Goal: Obtain resource: Obtain resource

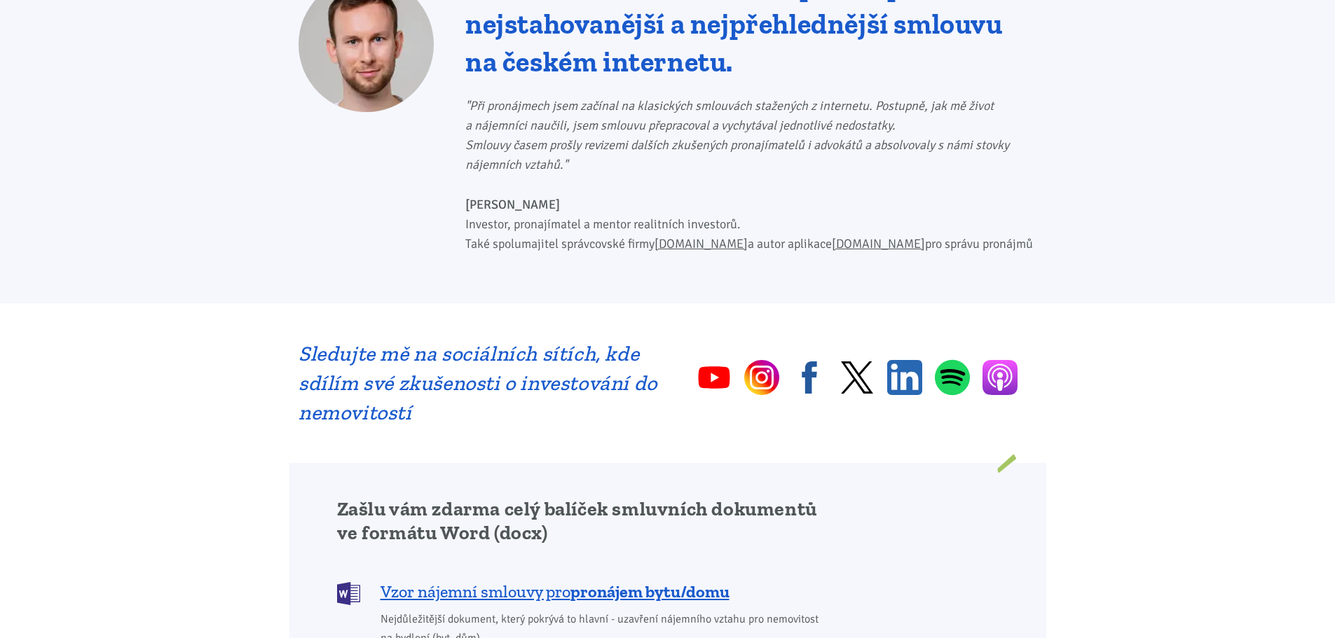
scroll to position [841, 0]
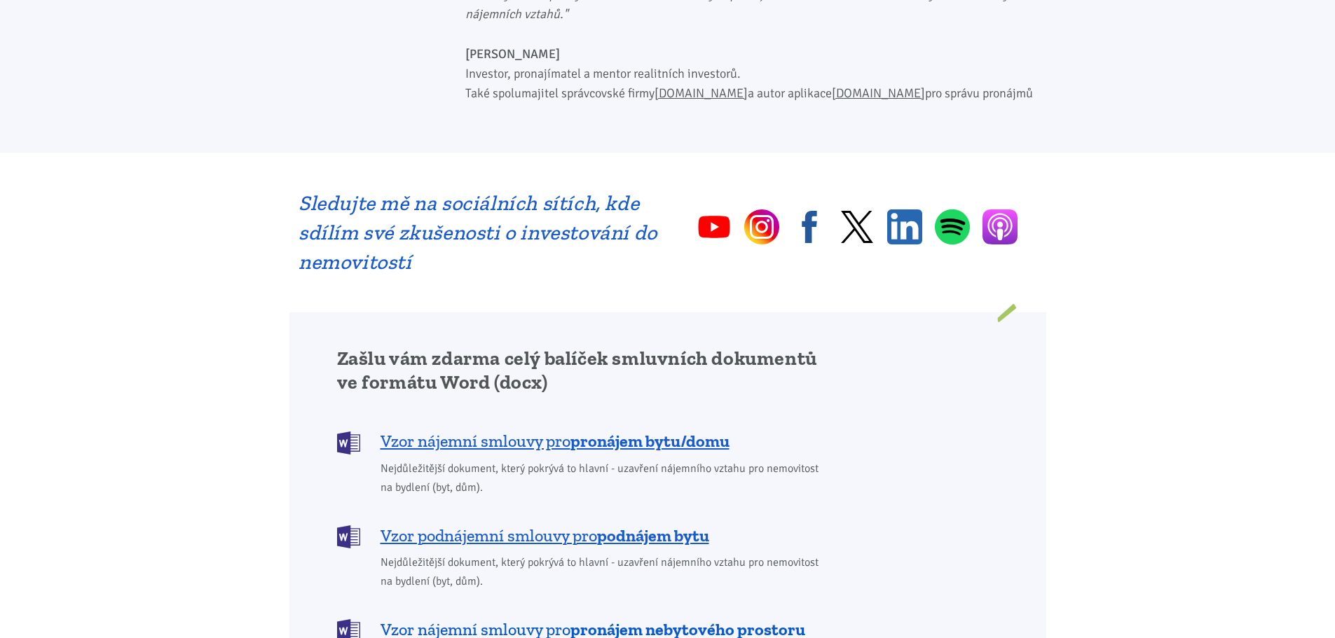
click at [454, 619] on span "Vzor nájemní smlouvy pro pronájem nebytového prostoru" at bounding box center [592, 630] width 425 height 22
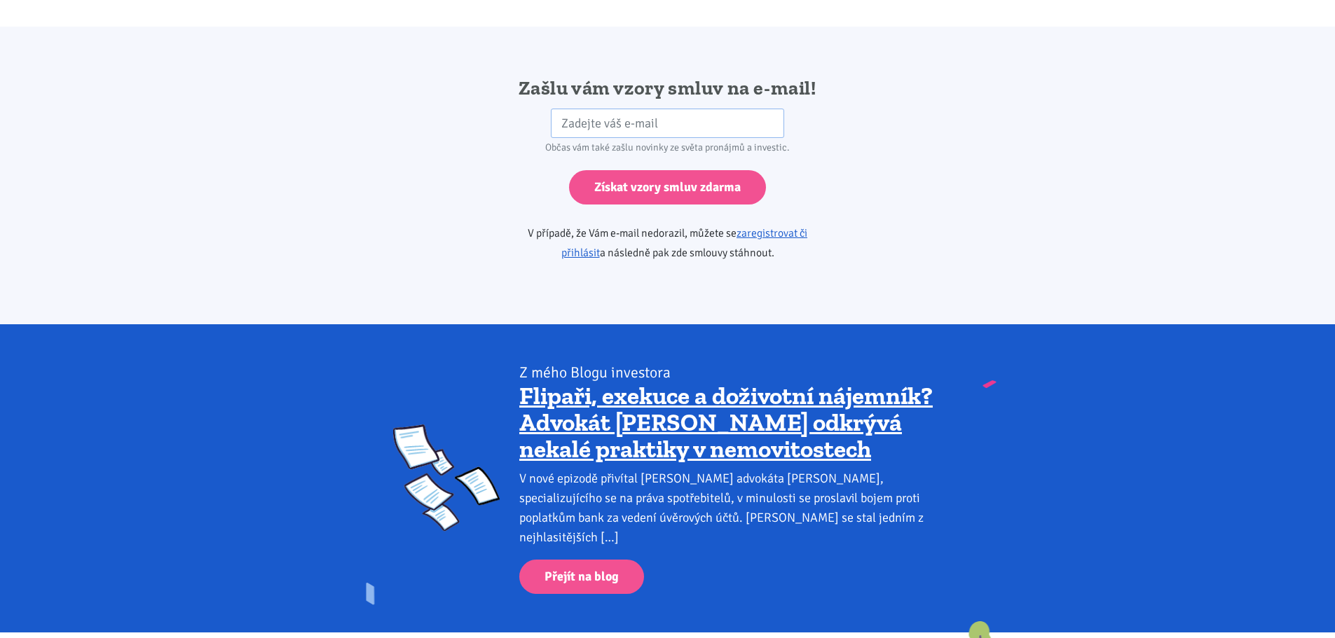
scroll to position [2340, 0]
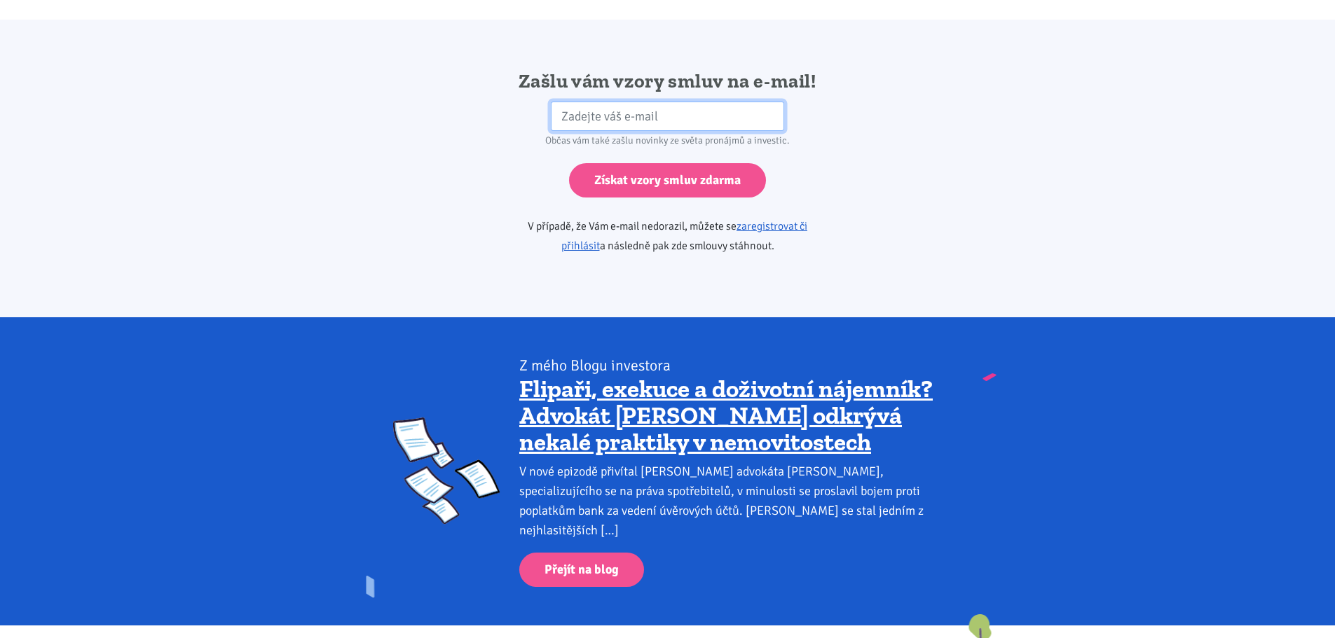
click at [561, 102] on input "email" at bounding box center [667, 117] width 233 height 30
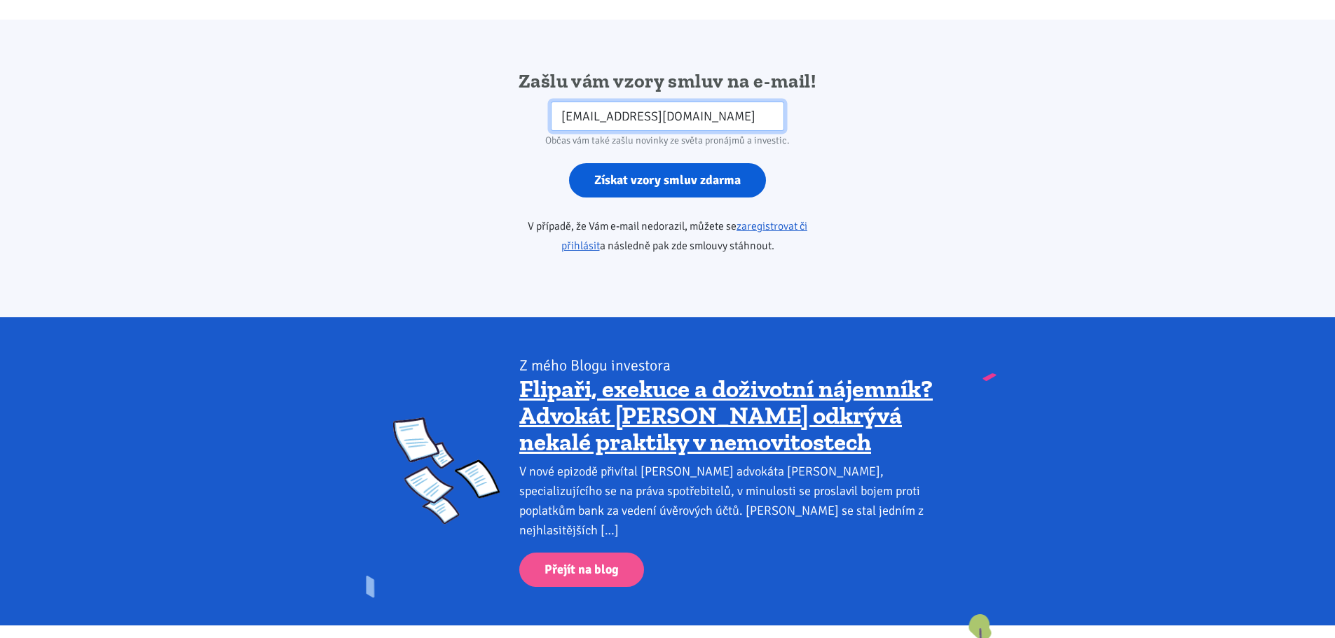
type input "[EMAIL_ADDRESS][DOMAIN_NAME]"
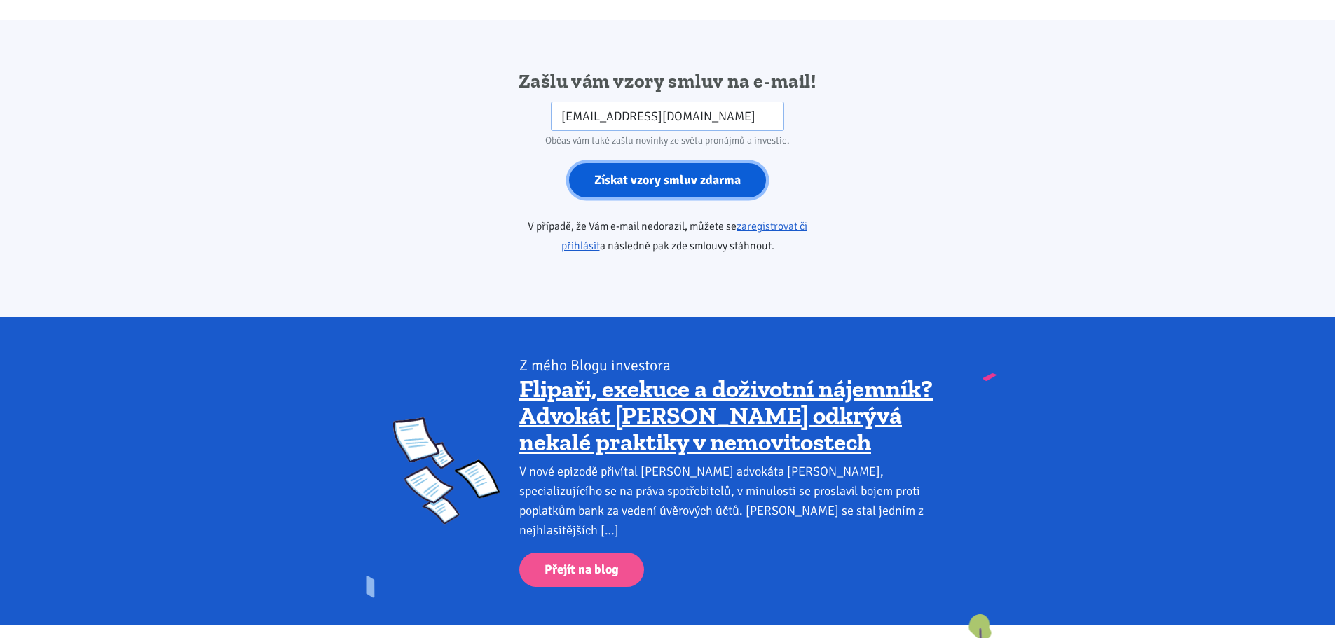
click at [659, 163] on input "Získat vzory smluv zdarma" at bounding box center [667, 180] width 197 height 34
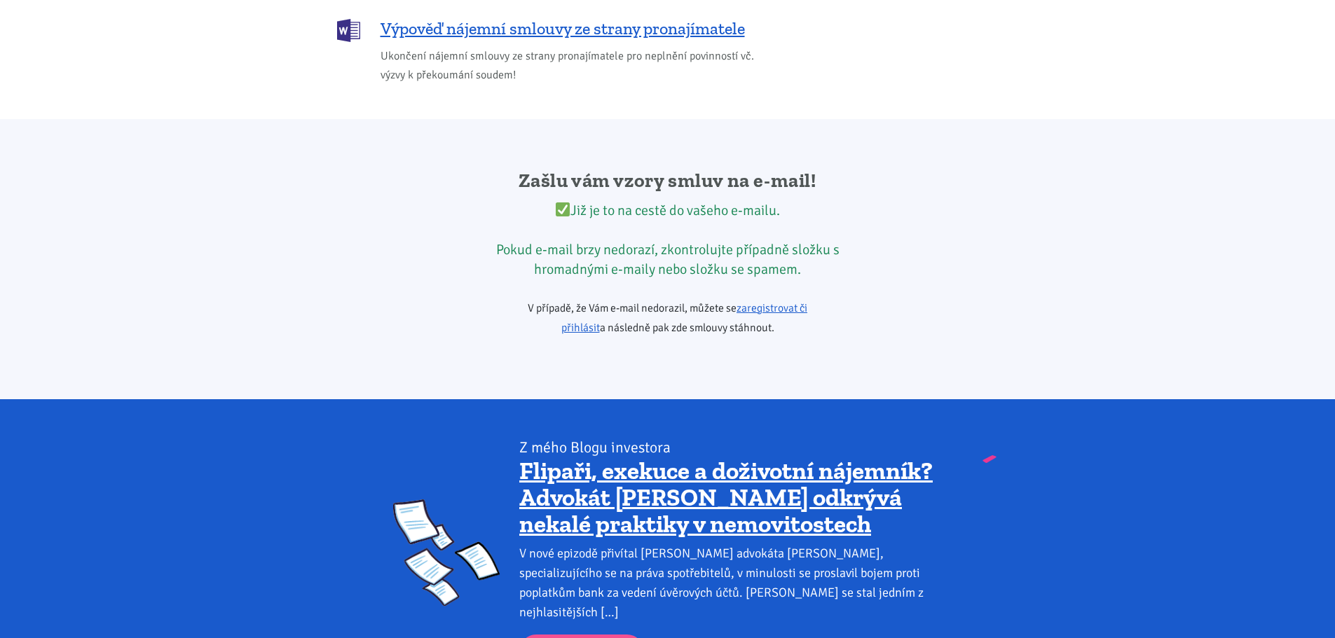
scroll to position [2234, 0]
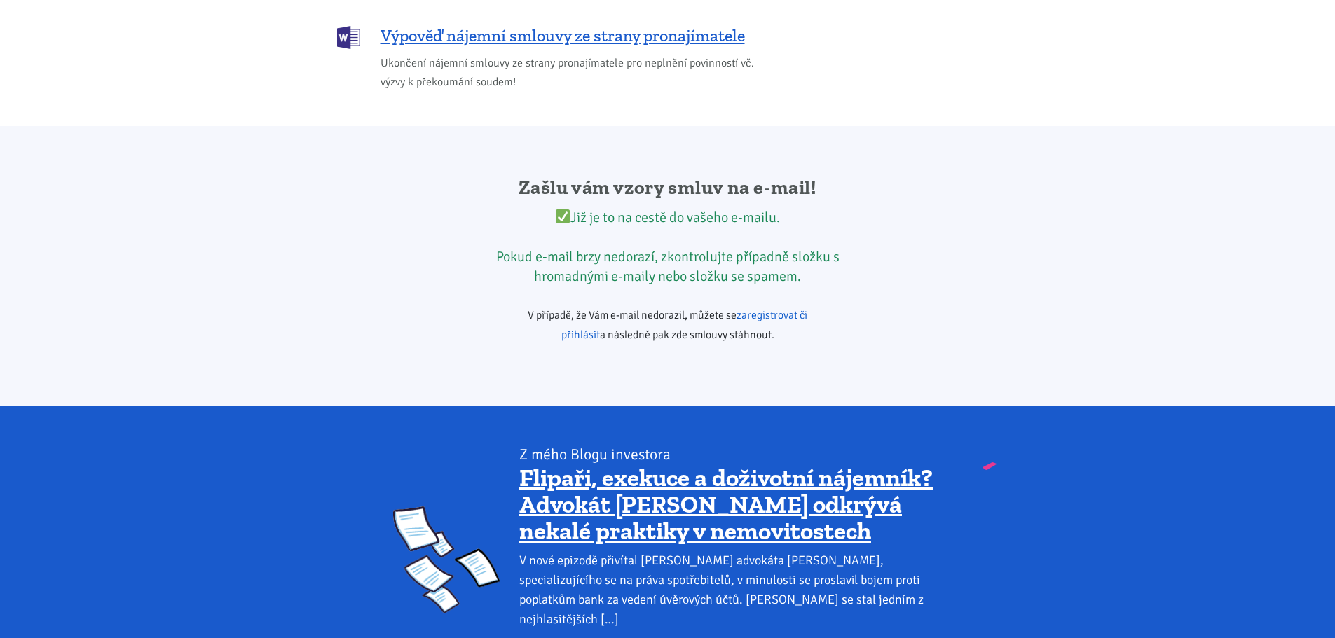
click at [755, 308] on link "zaregistrovat či přihlásit" at bounding box center [684, 325] width 247 height 34
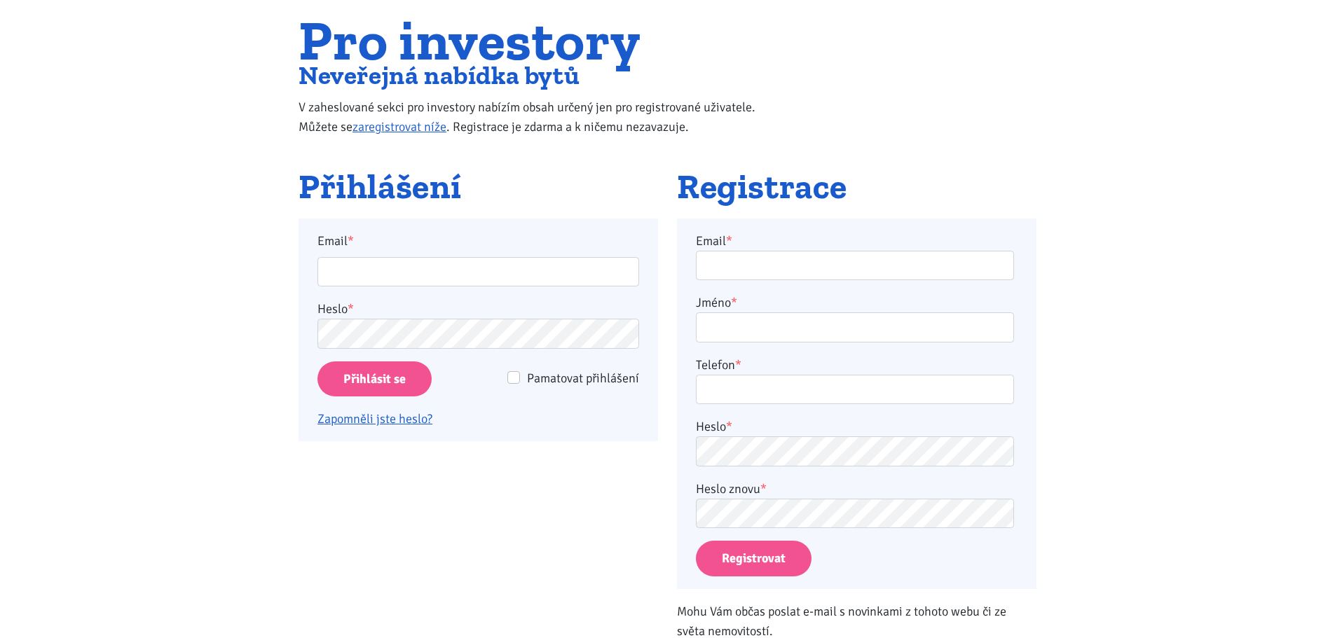
scroll to position [140, 0]
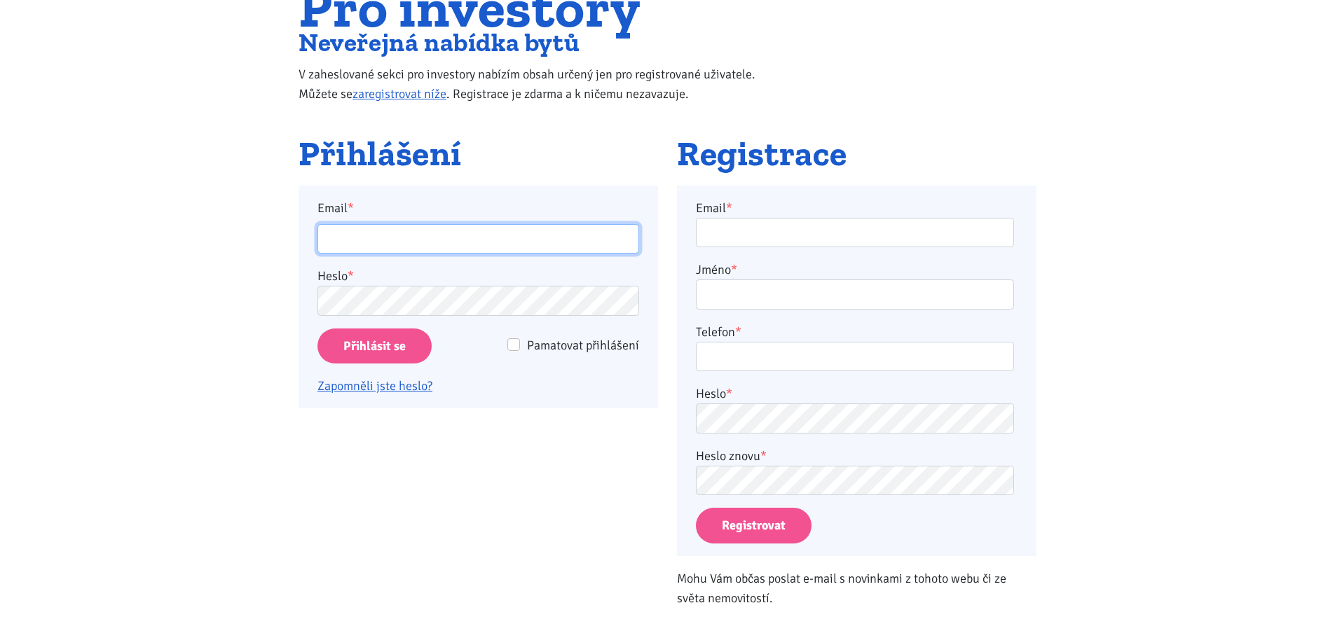
click at [408, 247] on input "Email *" at bounding box center [478, 239] width 322 height 30
type input "[EMAIL_ADDRESS][DOMAIN_NAME]"
click at [527, 348] on span "Pamatovat přihlášení" at bounding box center [583, 345] width 112 height 15
click at [520, 348] on input "Pamatovat přihlášení" at bounding box center [513, 344] width 13 height 13
checkbox input "true"
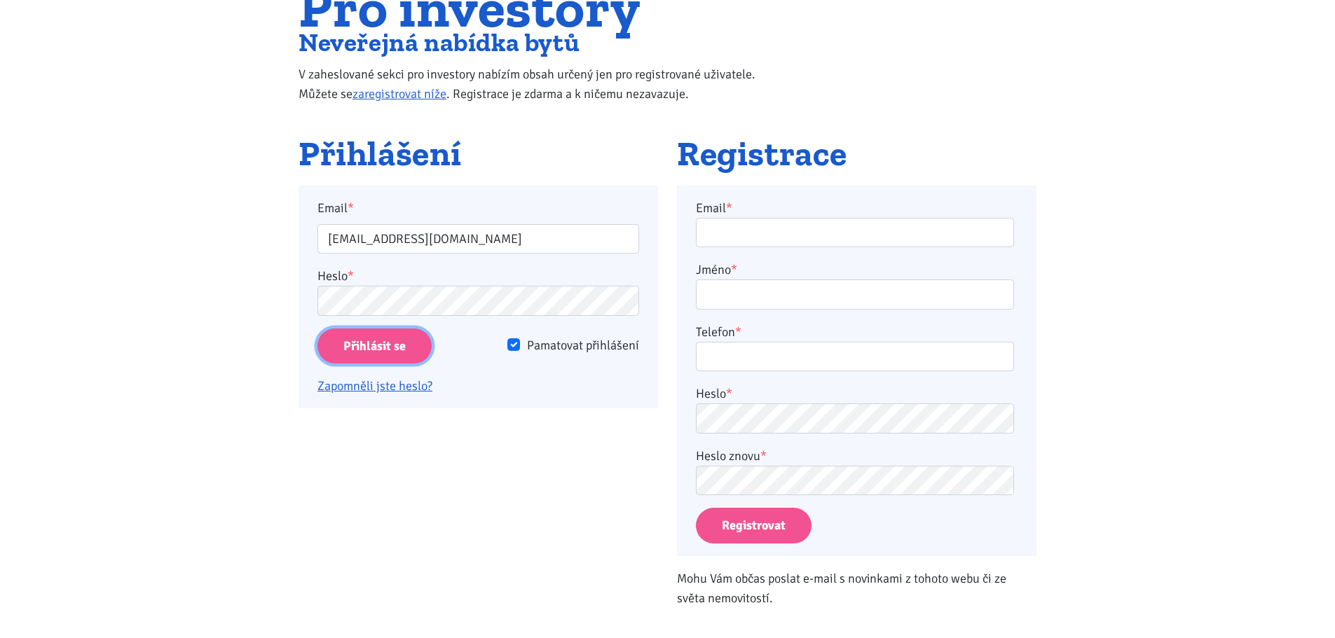
click at [396, 347] on input "Přihlásit se" at bounding box center [374, 347] width 114 height 36
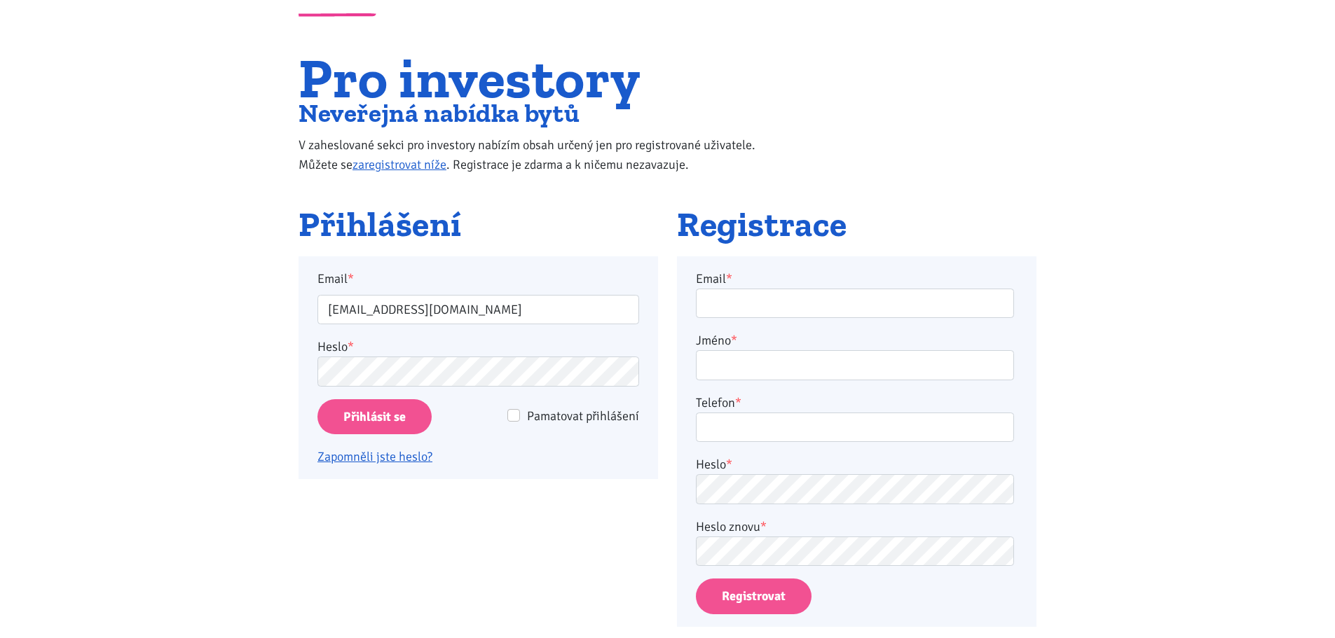
scroll to position [70, 0]
click at [374, 413] on input "Přihlásit se" at bounding box center [374, 417] width 114 height 36
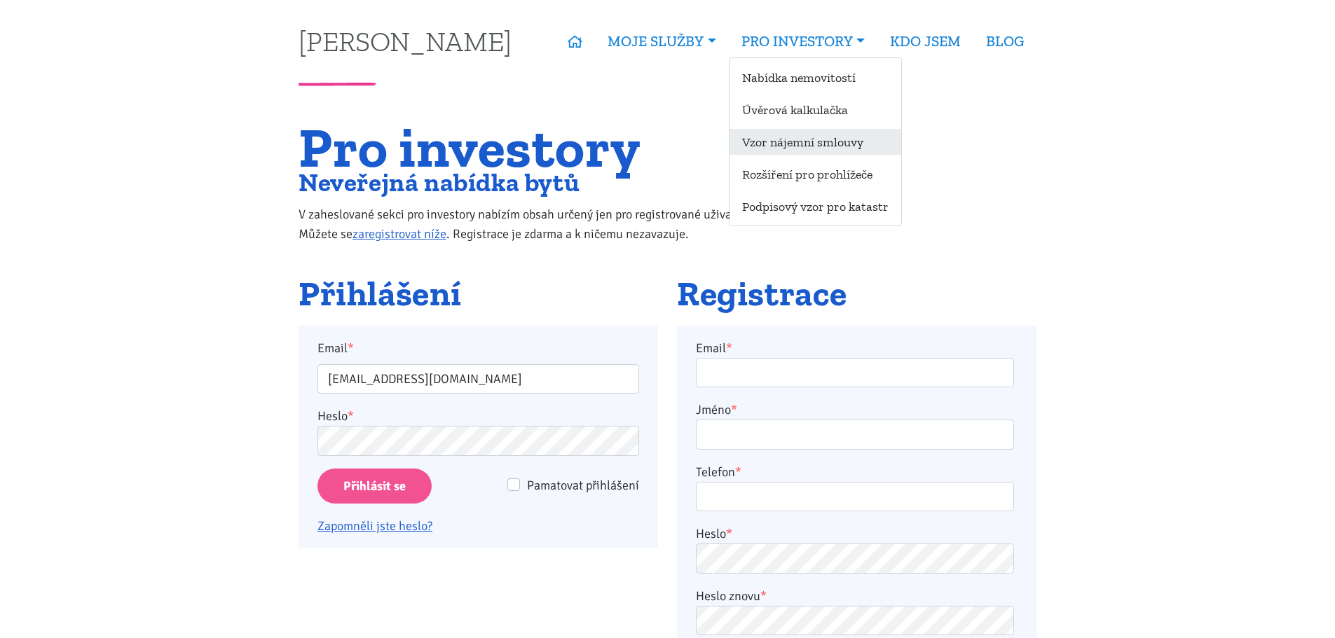
click at [799, 142] on link "Vzor nájemní smlouvy" at bounding box center [815, 142] width 172 height 26
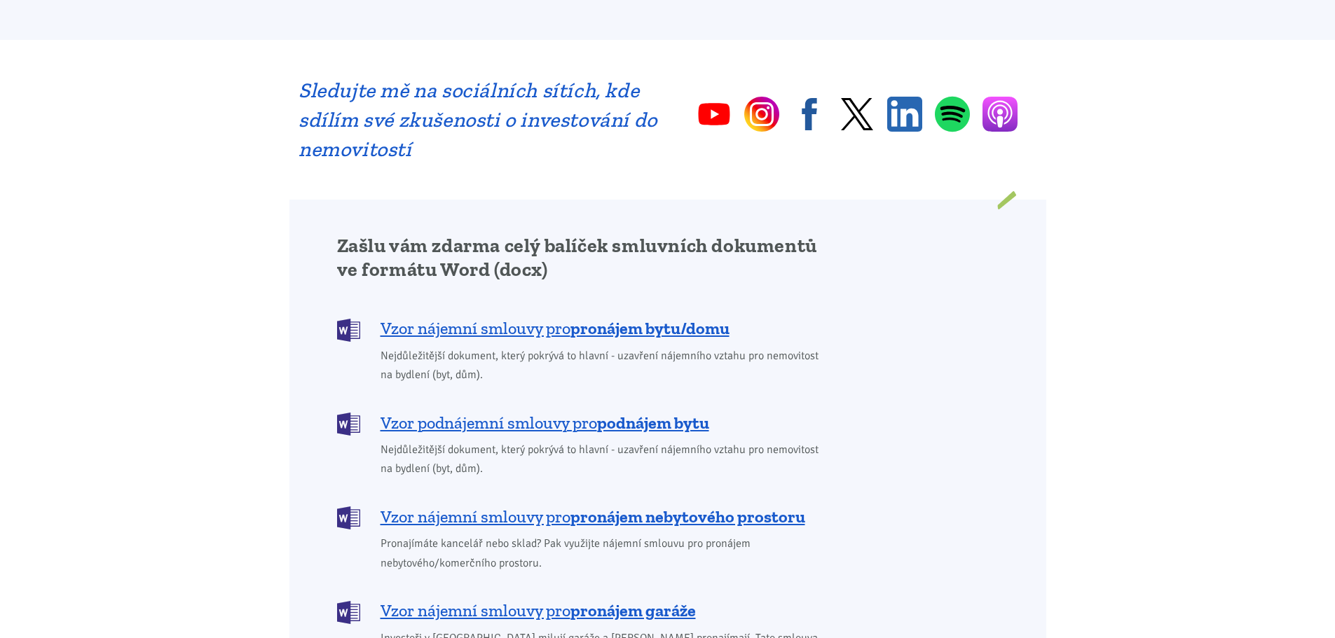
scroll to position [981, 0]
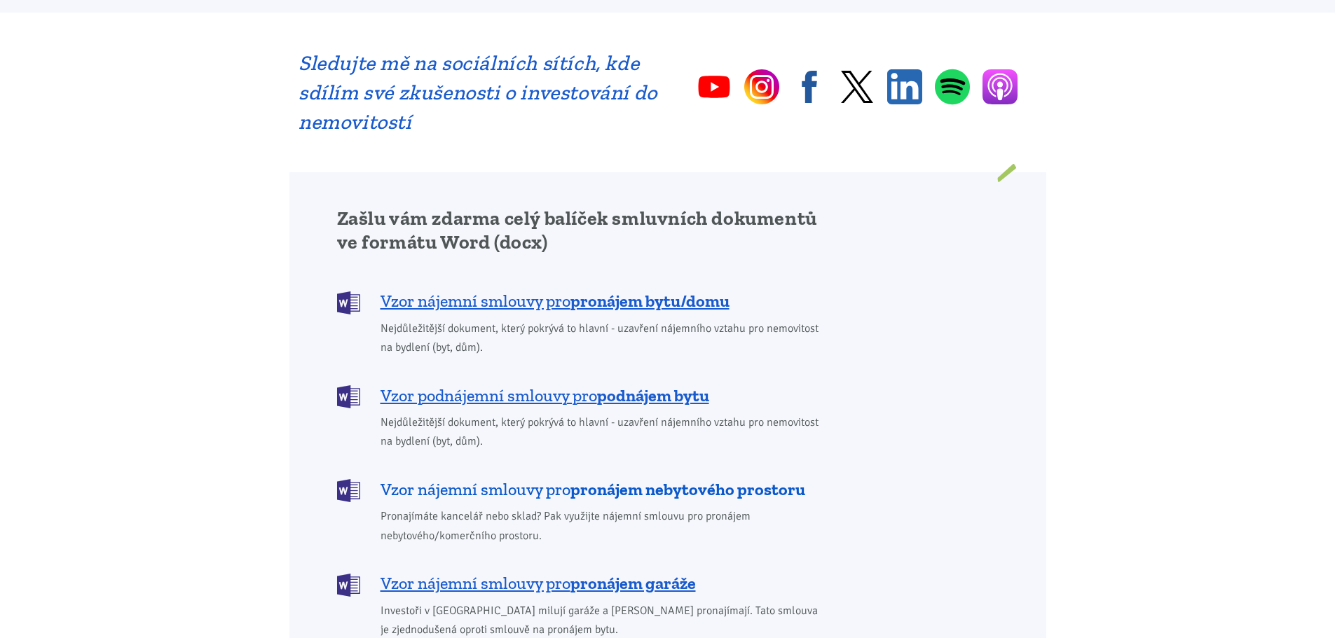
click at [527, 479] on span "Vzor nájemní smlouvy pro pronájem nebytového prostoru" at bounding box center [592, 490] width 425 height 22
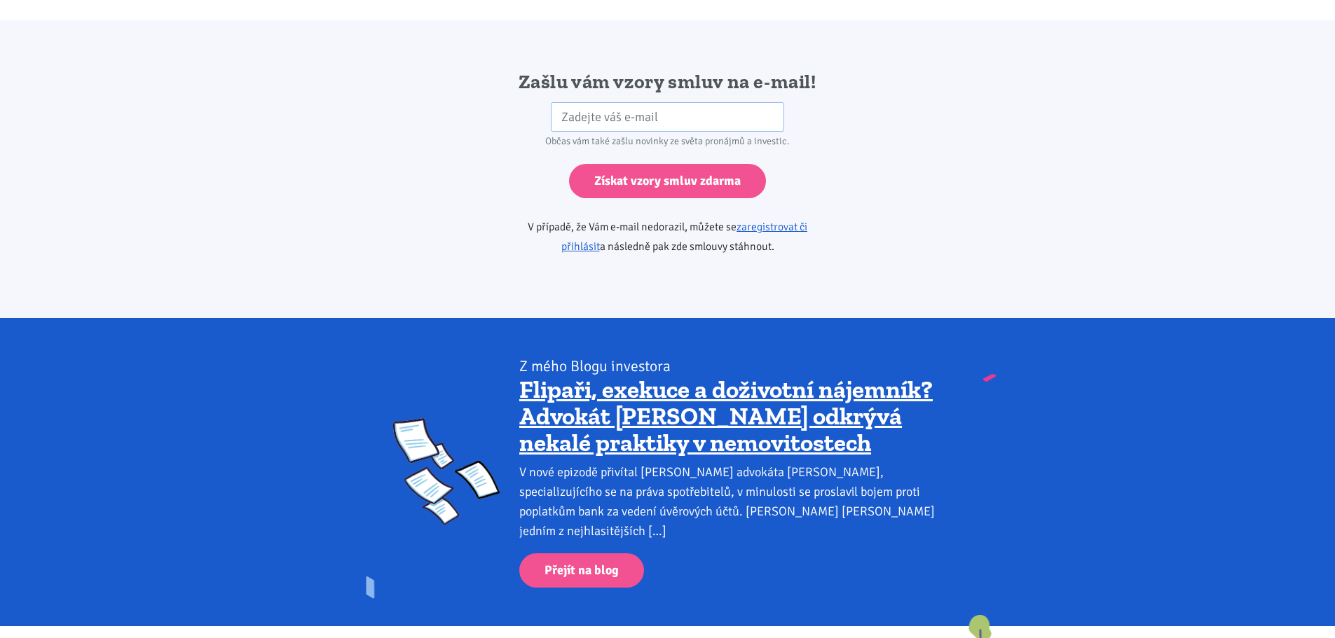
scroll to position [2340, 0]
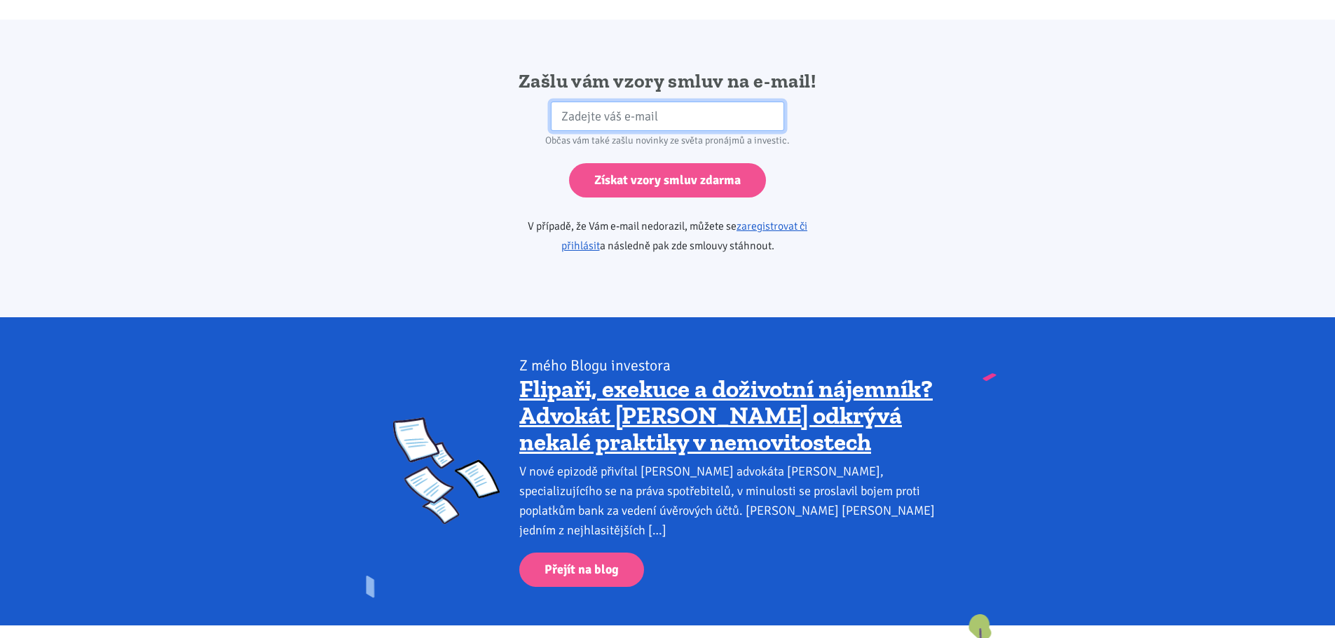
click at [570, 102] on input "email" at bounding box center [667, 117] width 233 height 30
type input "vorisekf@tiscali.cz"
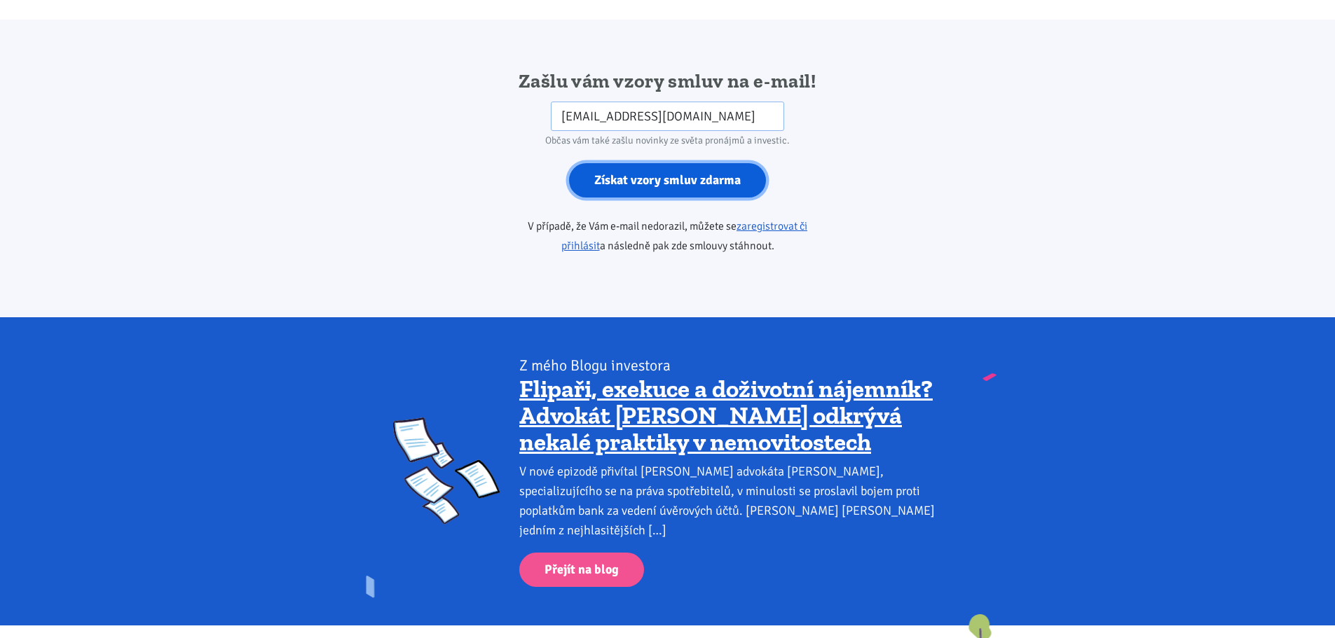
click at [661, 163] on input "Získat vzory smluv zdarma" at bounding box center [667, 180] width 197 height 34
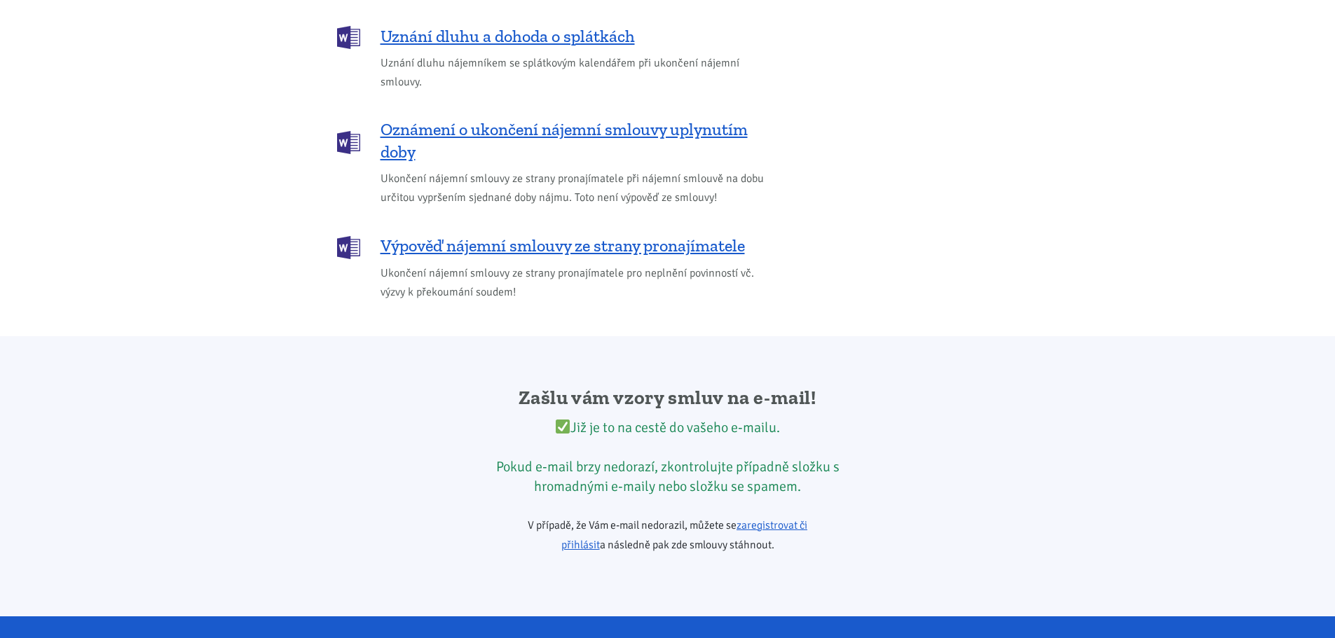
scroll to position [1953, 0]
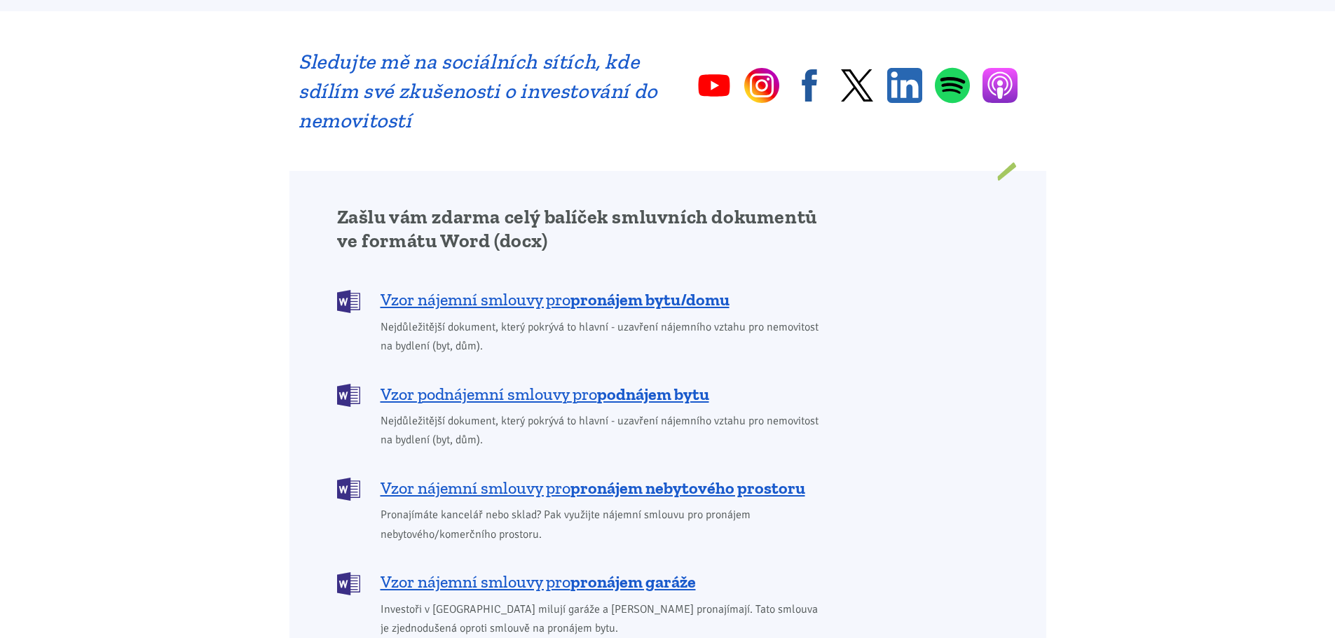
scroll to position [981, 0]
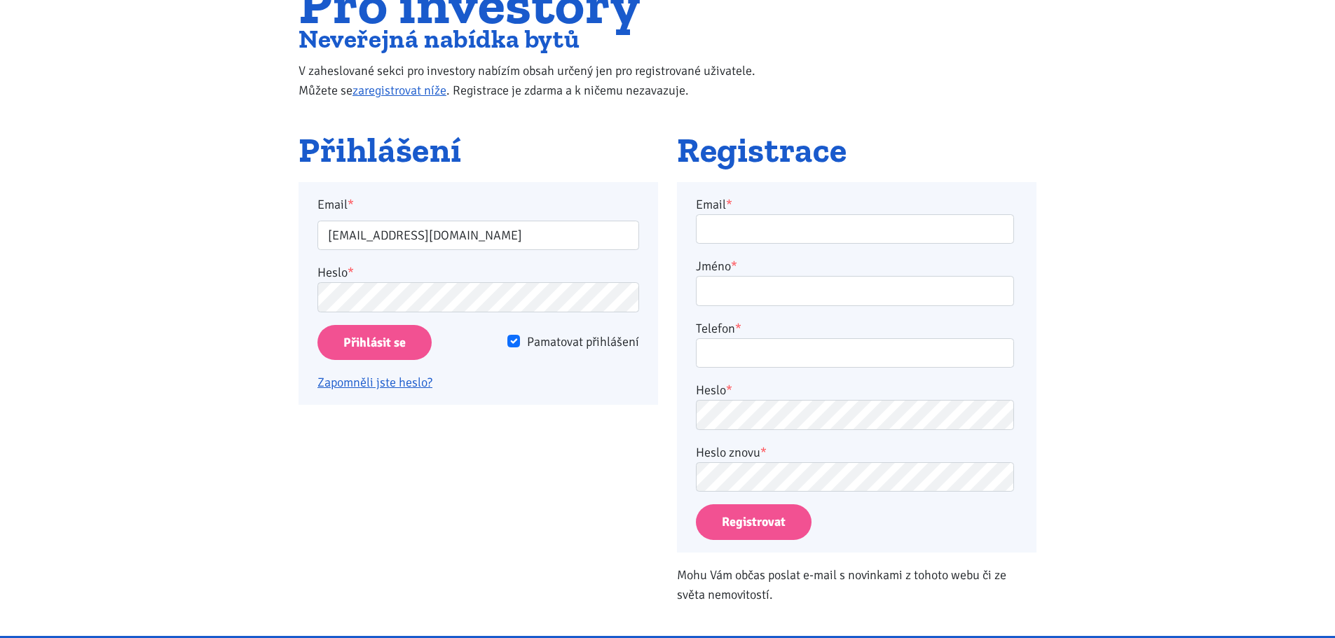
scroll to position [140, 0]
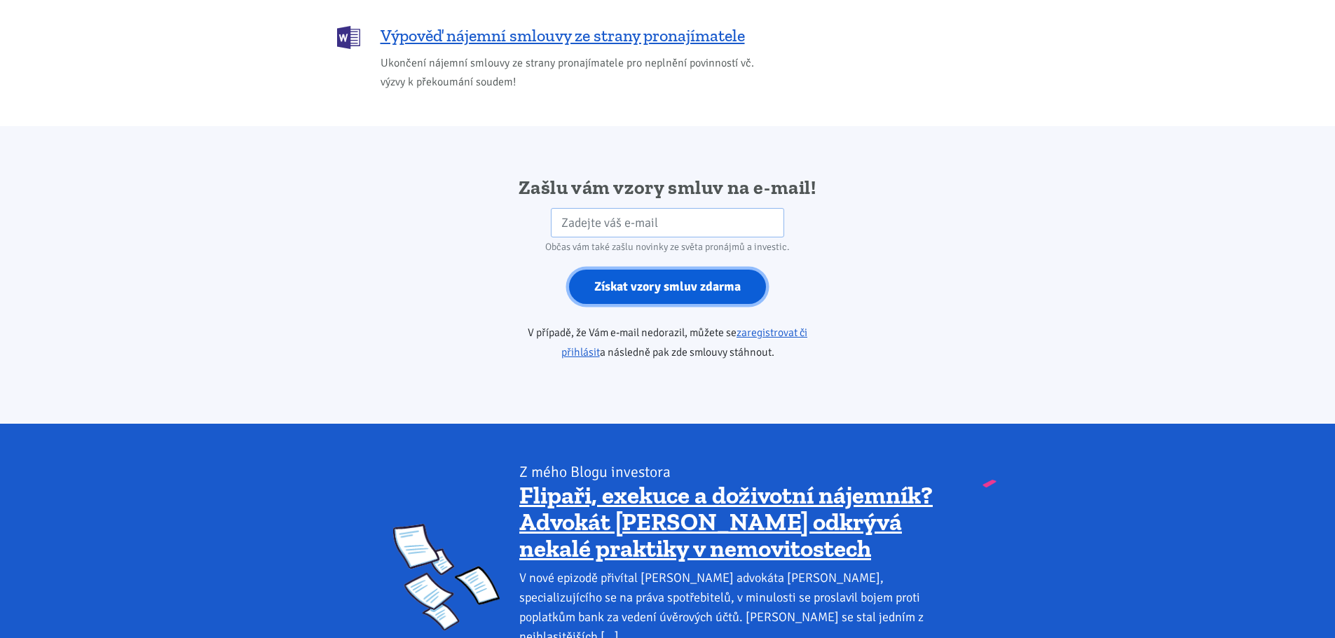
click at [628, 270] on input "Získat vzory smluv zdarma" at bounding box center [667, 287] width 197 height 34
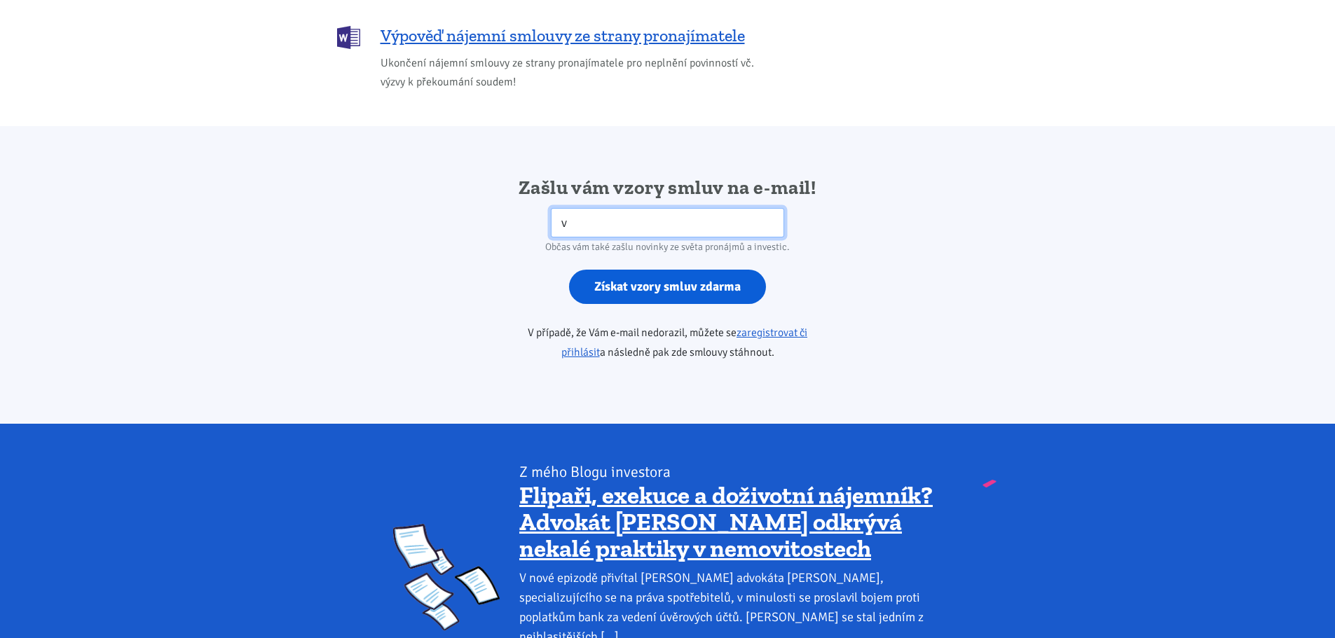
type input "[EMAIL_ADDRESS][DOMAIN_NAME]"
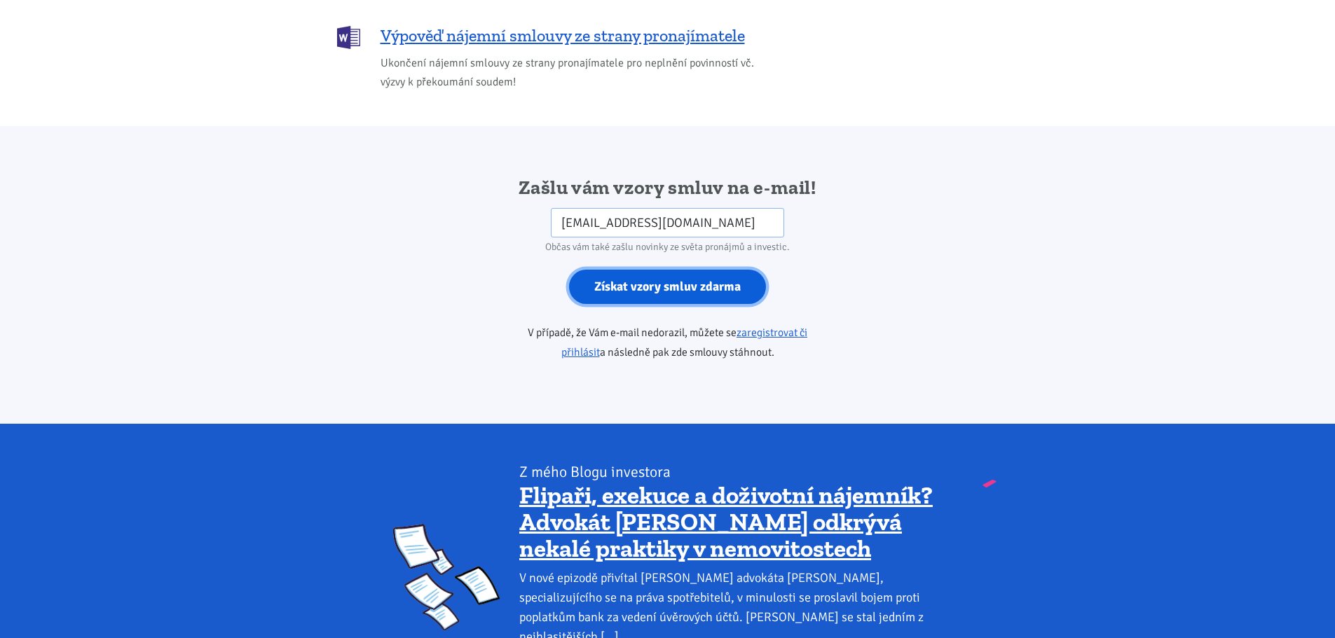
click at [647, 270] on input "Získat vzory smluv zdarma" at bounding box center [667, 287] width 197 height 34
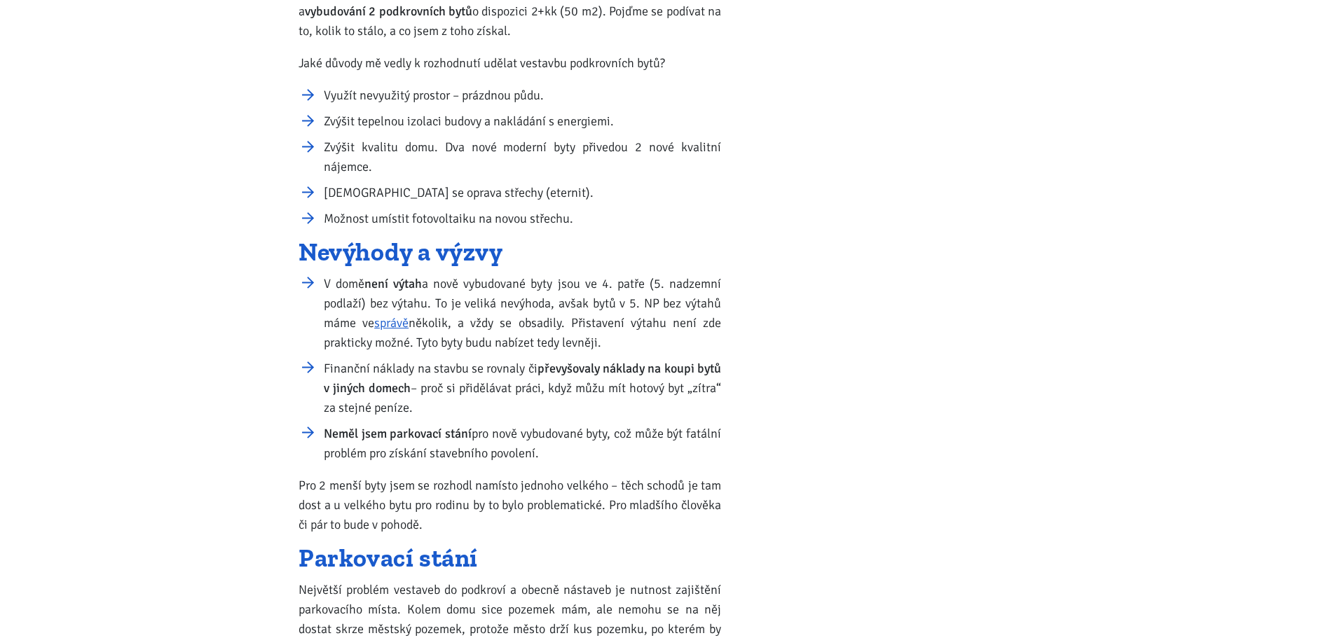
scroll to position [1822, 0]
